Goal: Task Accomplishment & Management: Use online tool/utility

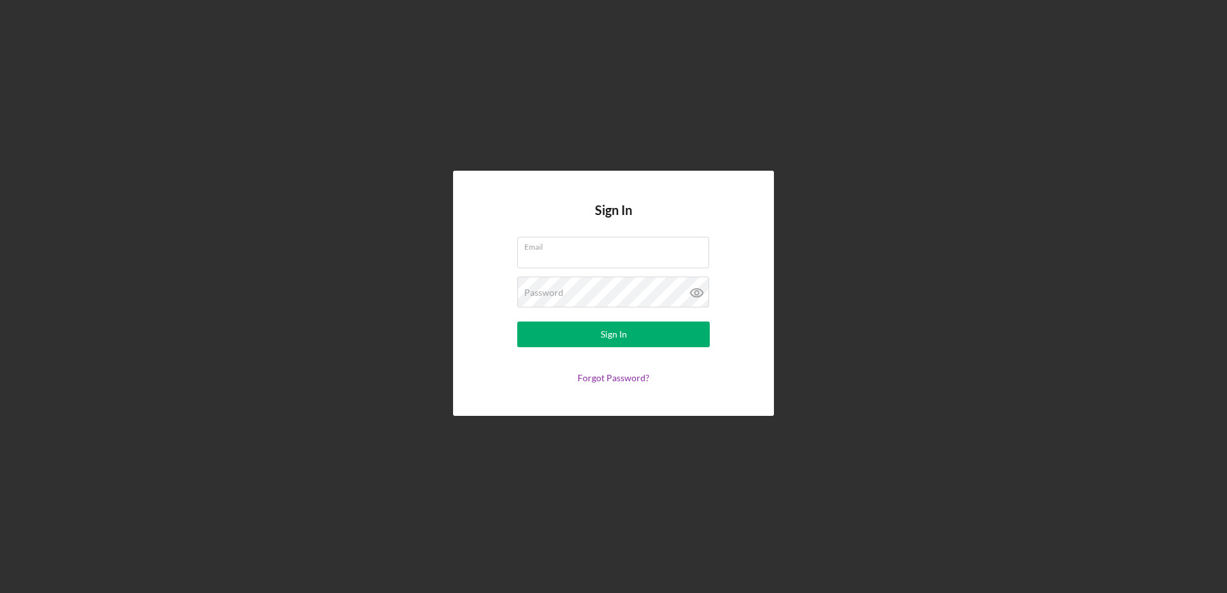
type input "[EMAIL_ADDRESS][DOMAIN_NAME]"
click at [605, 348] on form "Email [EMAIL_ADDRESS][DOMAIN_NAME] Password Sign In Forgot Password?" at bounding box center [613, 310] width 257 height 146
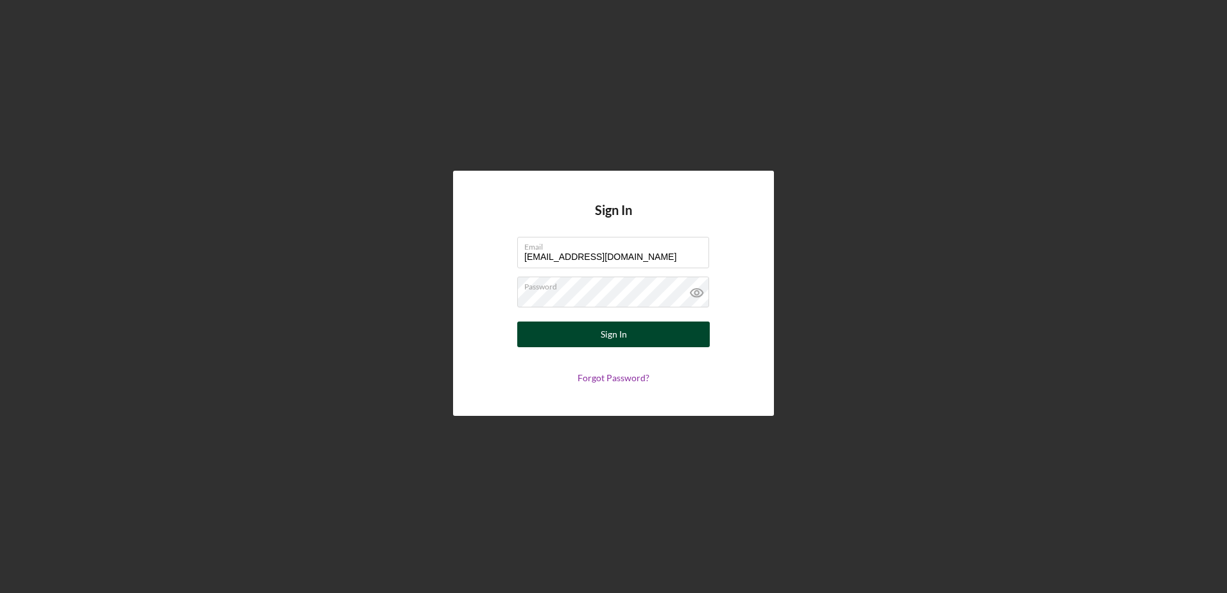
click at [605, 334] on div "Sign In" at bounding box center [614, 335] width 26 height 26
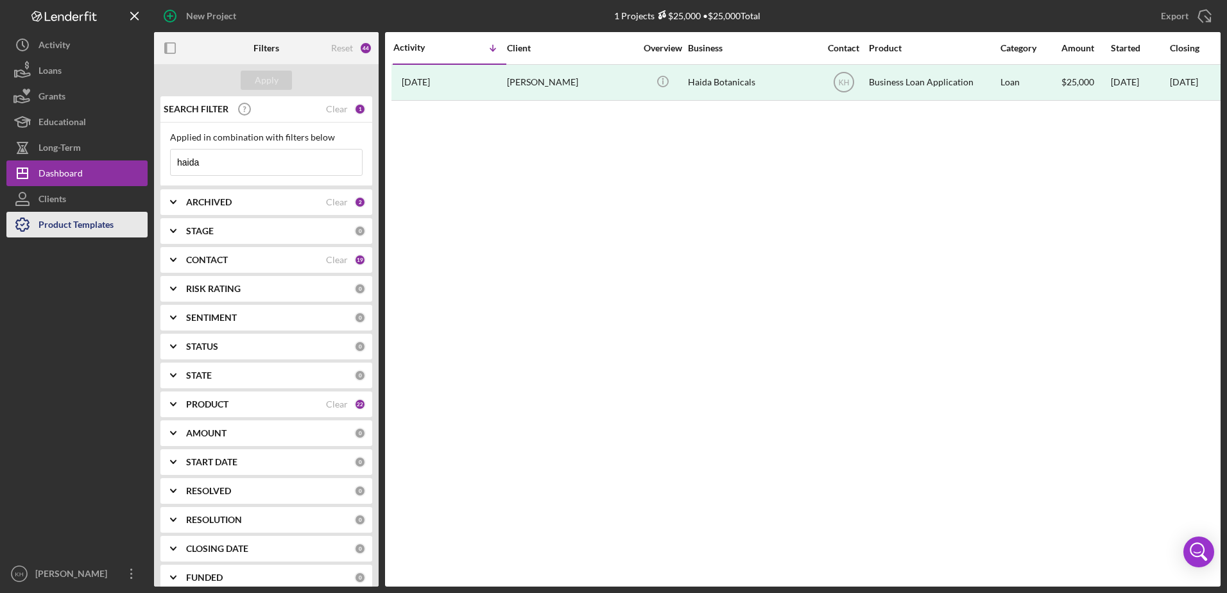
click at [64, 221] on div "Product Templates" at bounding box center [76, 226] width 75 height 29
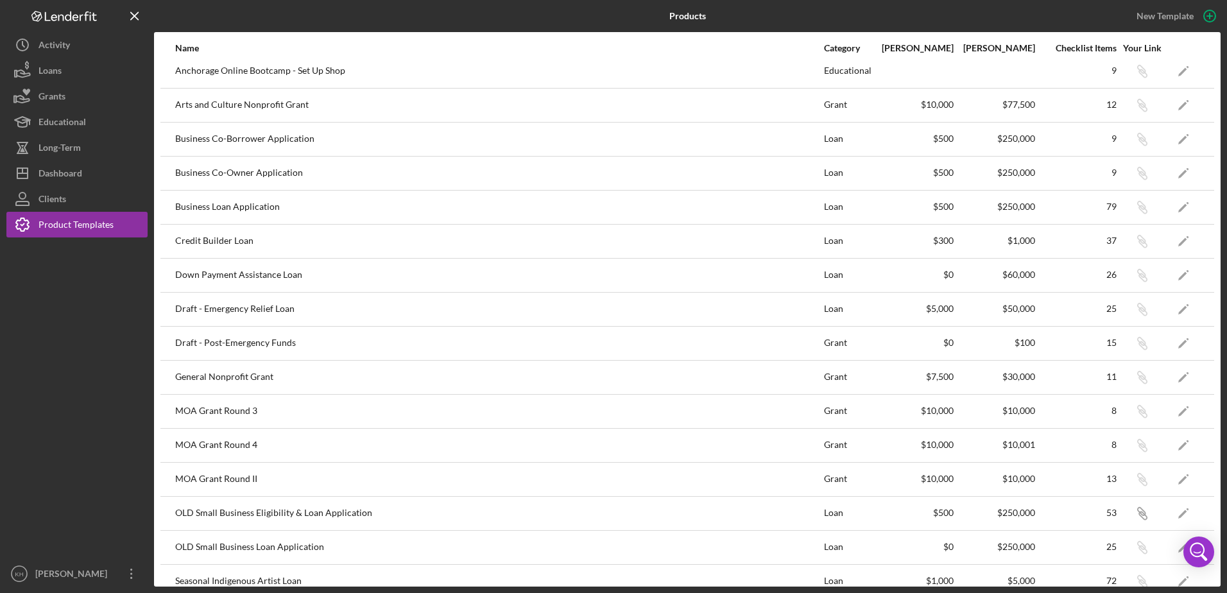
scroll to position [128, 0]
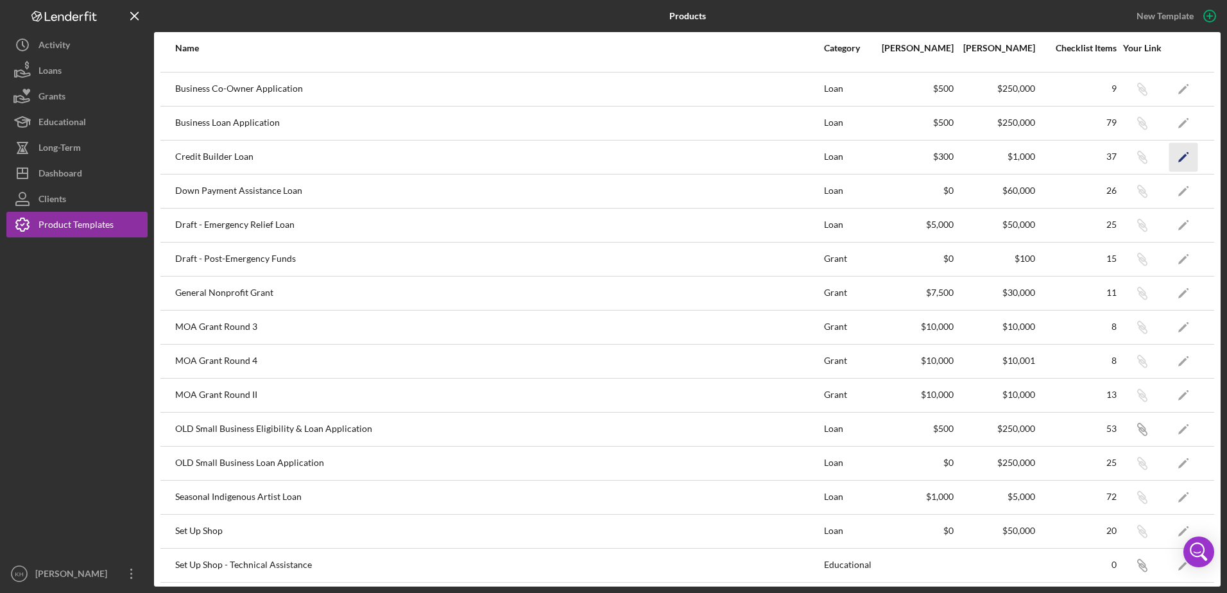
click at [1174, 153] on icon "Icon/Edit" at bounding box center [1184, 157] width 29 height 29
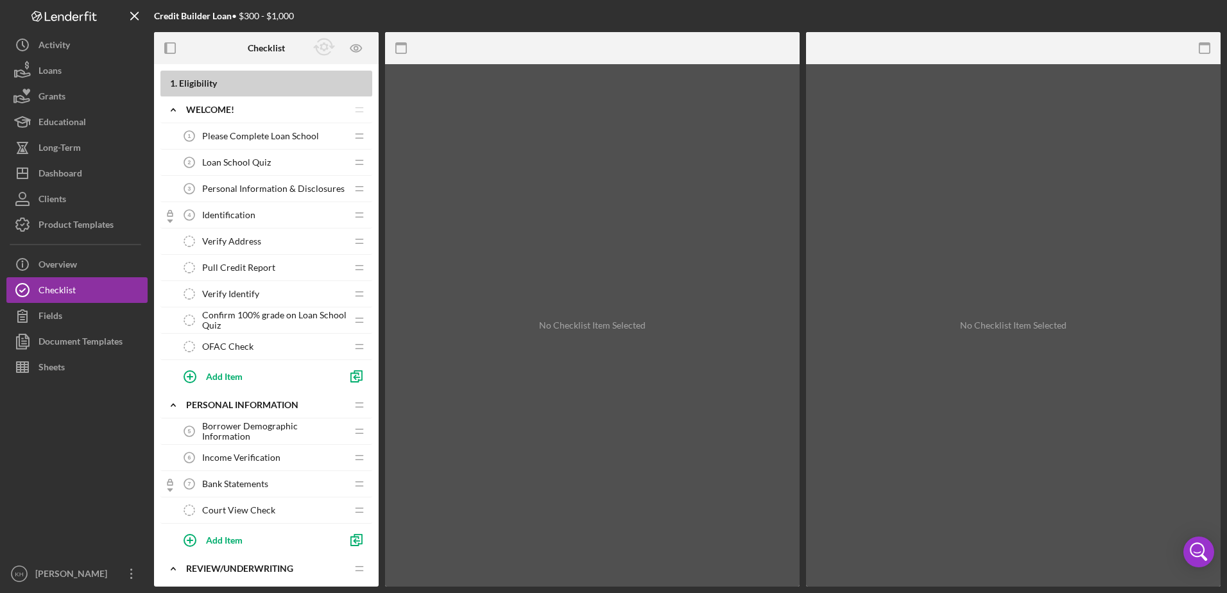
click at [251, 187] on span "Personal Information & Disclosures" at bounding box center [273, 189] width 143 height 10
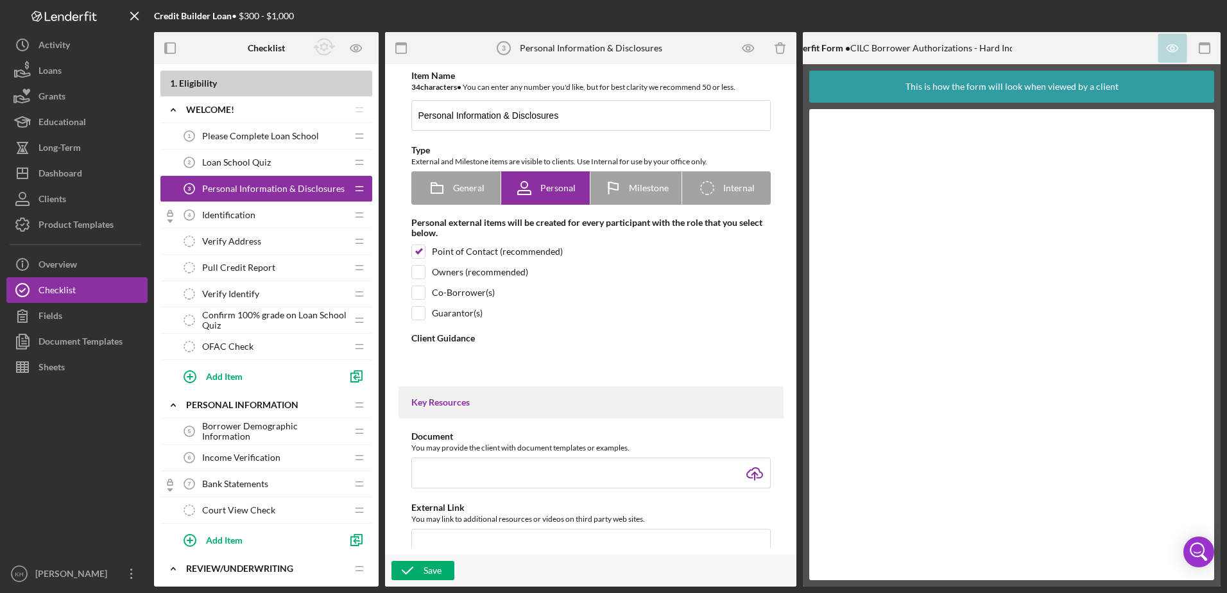
type textarea "<div> <p data-start="62" data-end="226">Now that you have completed Loan School…"
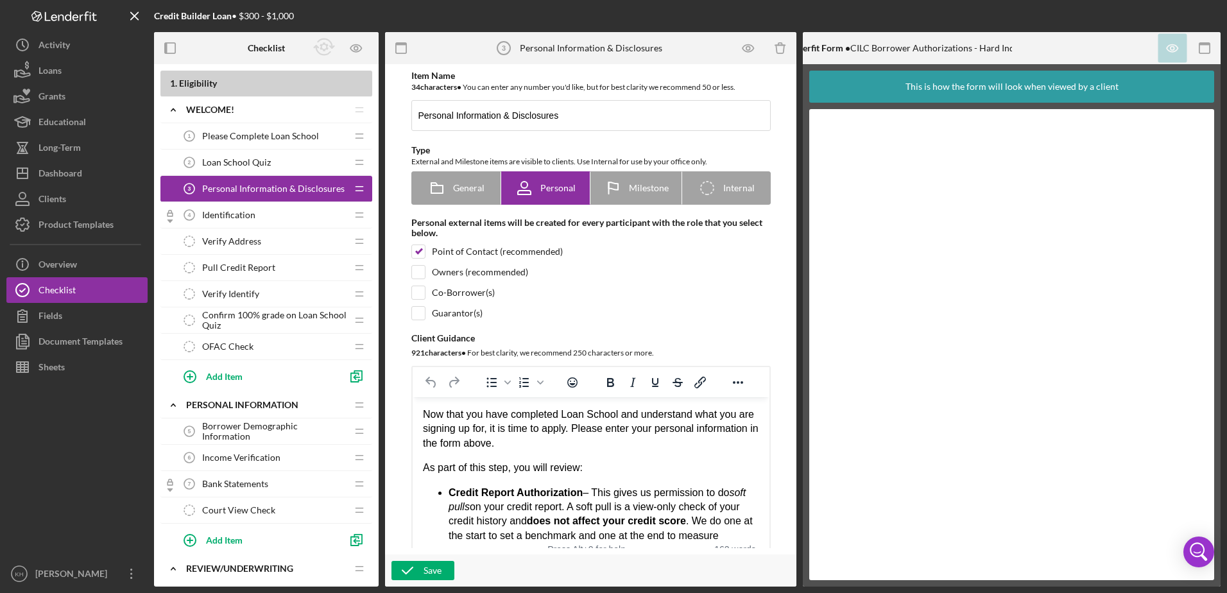
click at [242, 142] on div "Please Complete Loan School 1 Please Complete Loan School" at bounding box center [262, 136] width 170 height 26
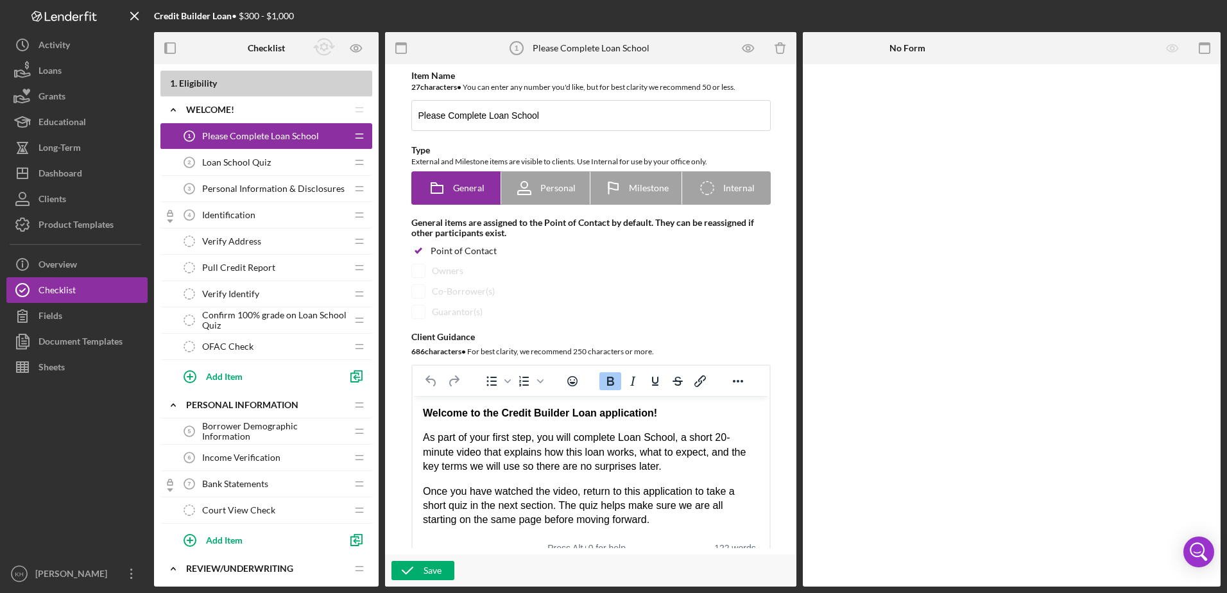
click at [233, 218] on span "Identification" at bounding box center [228, 215] width 53 height 10
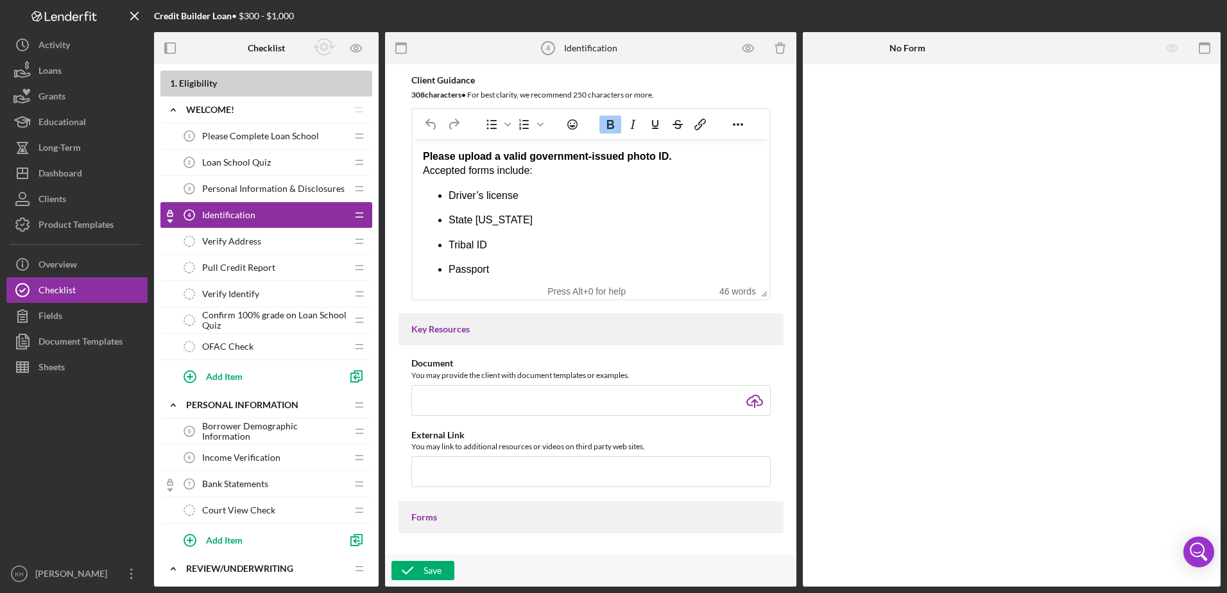
click at [264, 191] on span "Personal Information & Disclosures" at bounding box center [273, 189] width 143 height 10
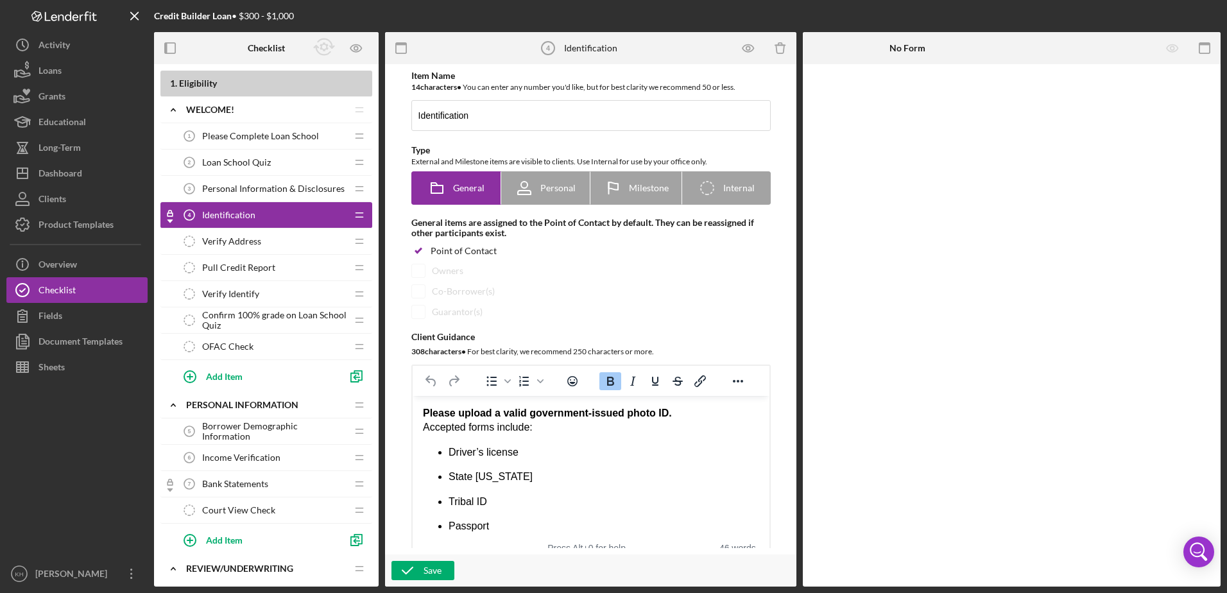
click at [263, 212] on div "Identification 4 Identification" at bounding box center [262, 215] width 170 height 26
click at [1207, 43] on rect "button" at bounding box center [1205, 44] width 10 height 3
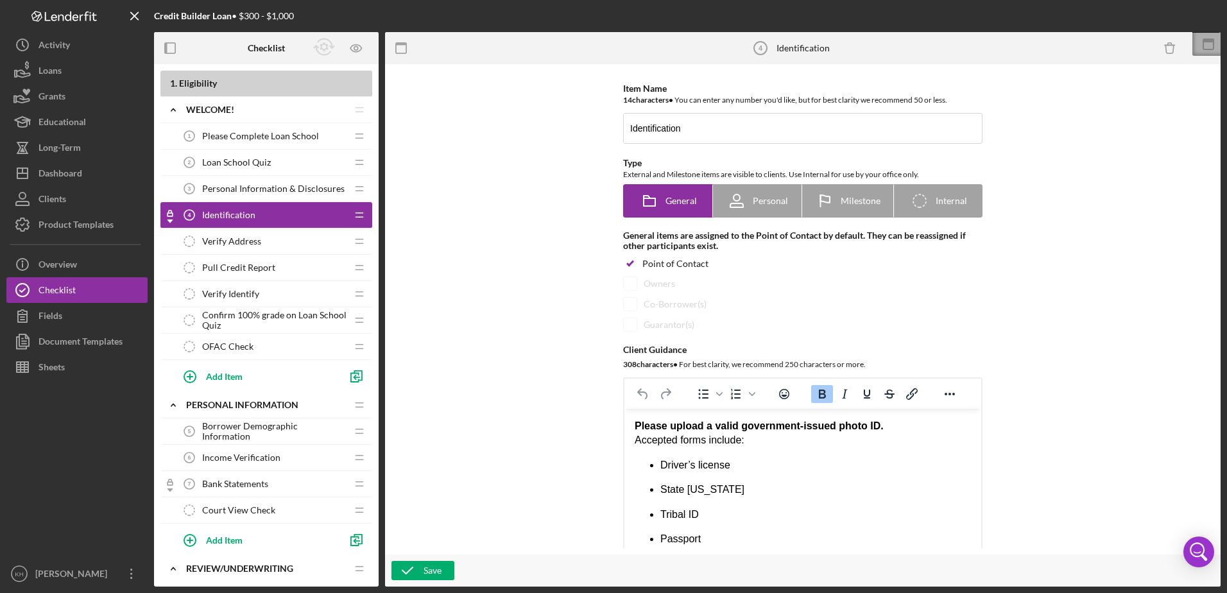
click at [1202, 49] on icon at bounding box center [1209, 44] width 32 height 32
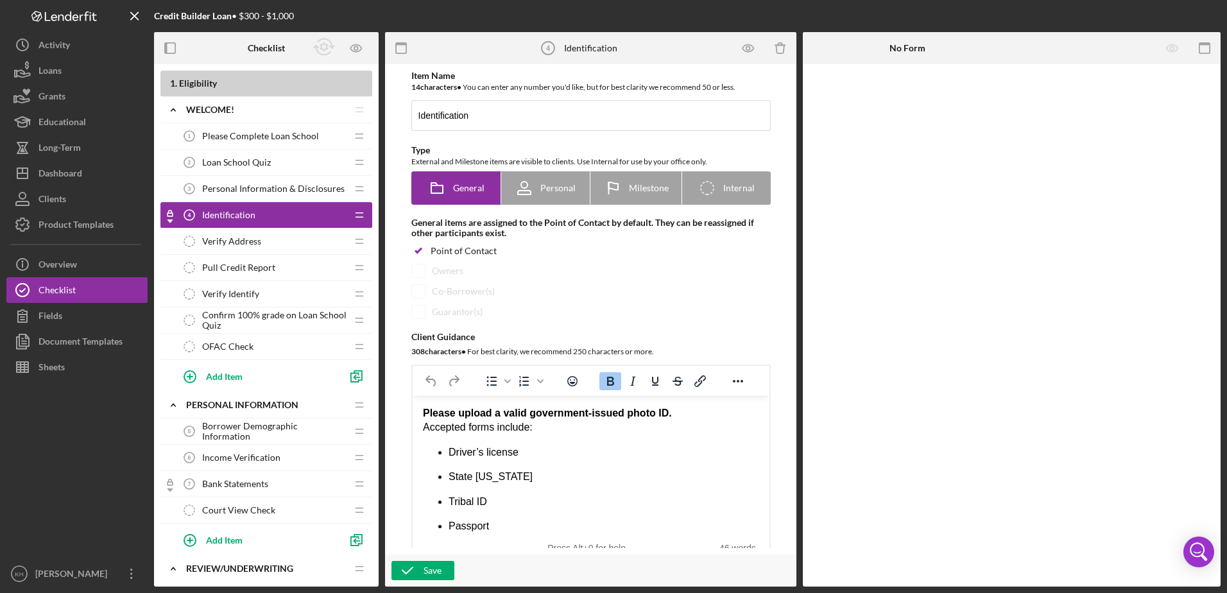
click at [1116, 51] on div at bounding box center [1116, 48] width 209 height 32
click at [227, 188] on span "Personal Information & Disclosures" at bounding box center [273, 189] width 143 height 10
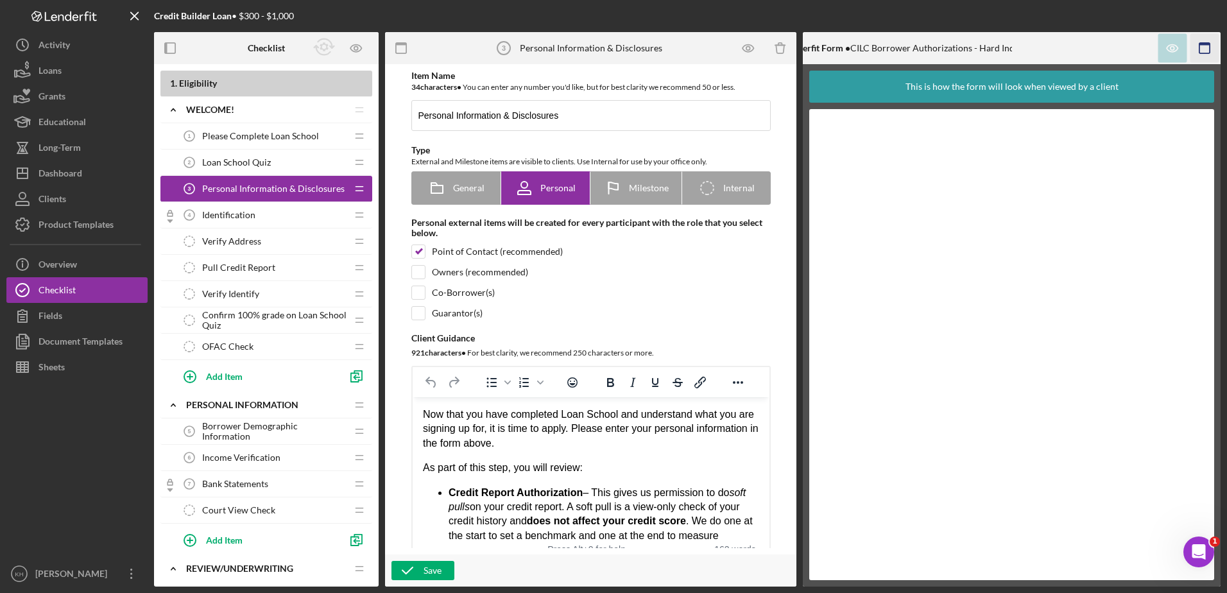
click at [1210, 47] on rect "button" at bounding box center [1205, 48] width 10 height 10
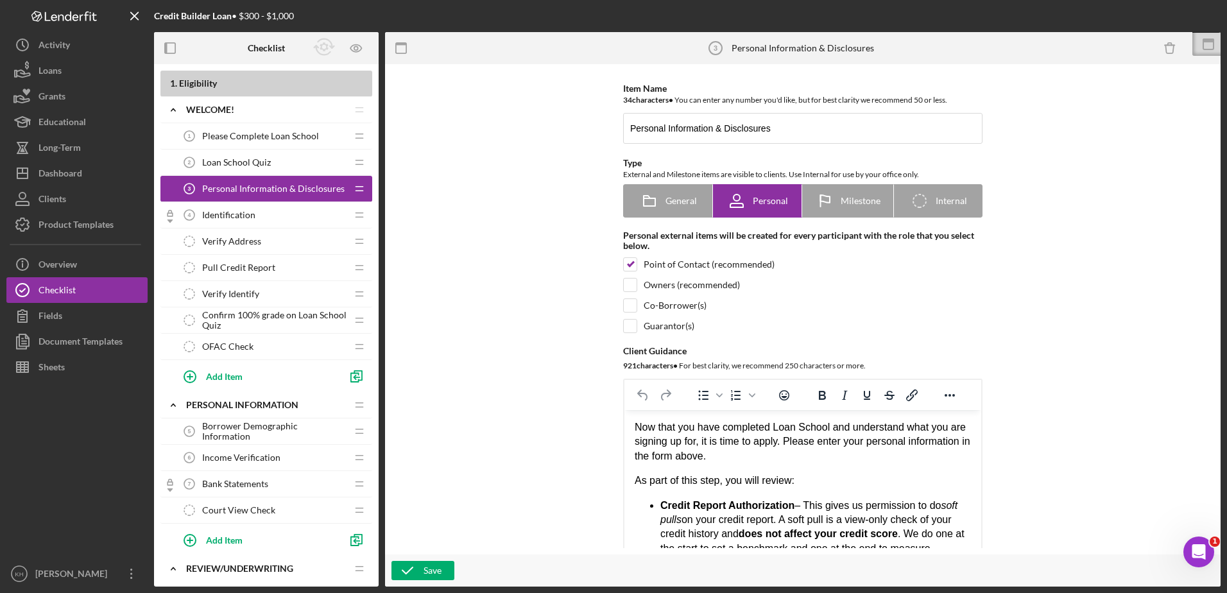
click at [1210, 47] on icon at bounding box center [1209, 44] width 32 height 32
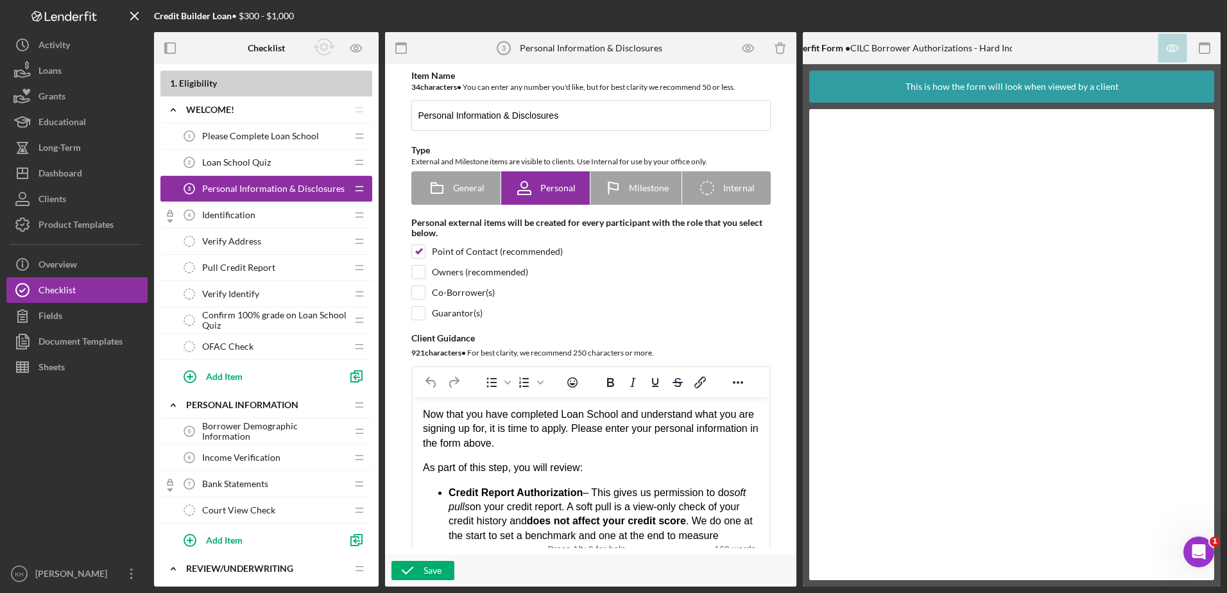
click at [240, 461] on span "Income Verification" at bounding box center [241, 458] width 78 height 10
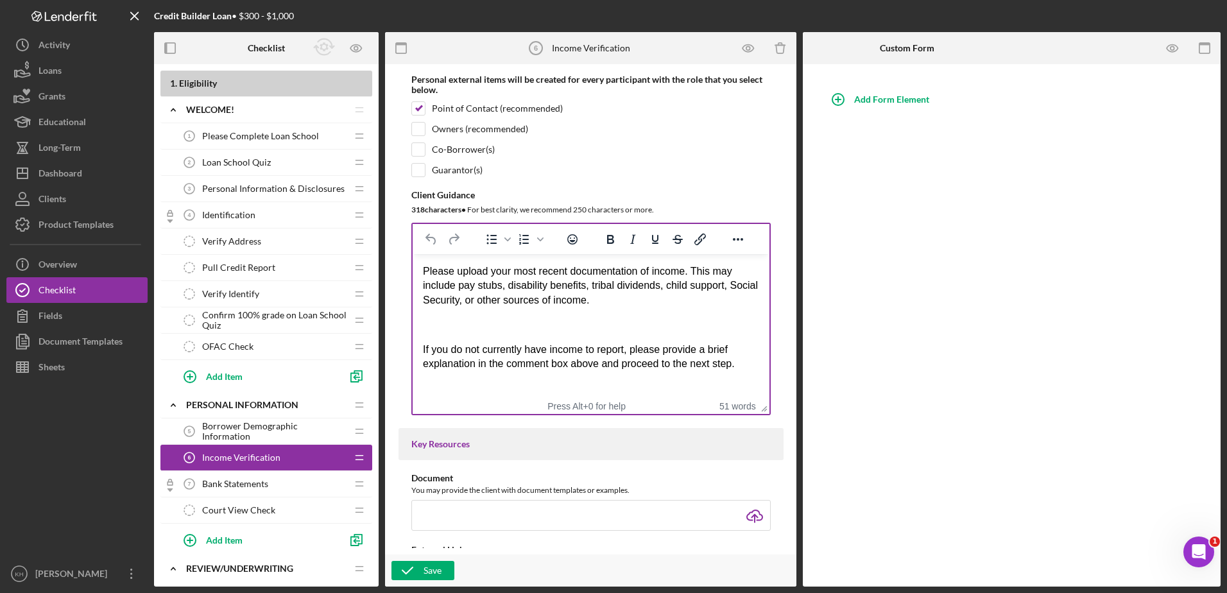
scroll to position [193, 0]
